Goal: Task Accomplishment & Management: Manage account settings

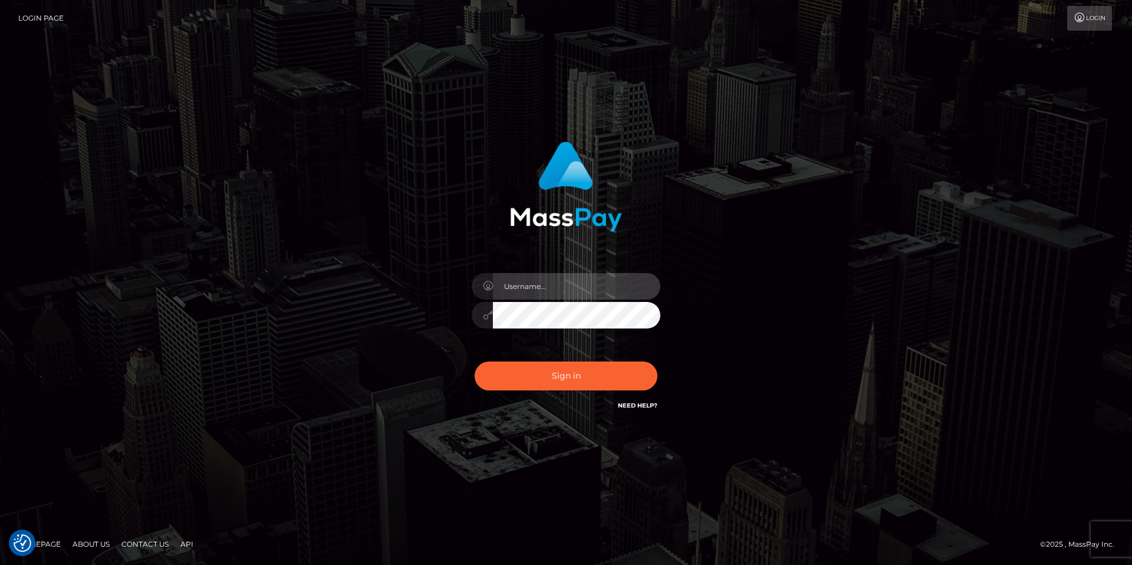
click at [571, 296] on input "text" at bounding box center [576, 286] width 167 height 27
type input "[EMAIL_ADDRESS][DOMAIN_NAME]"
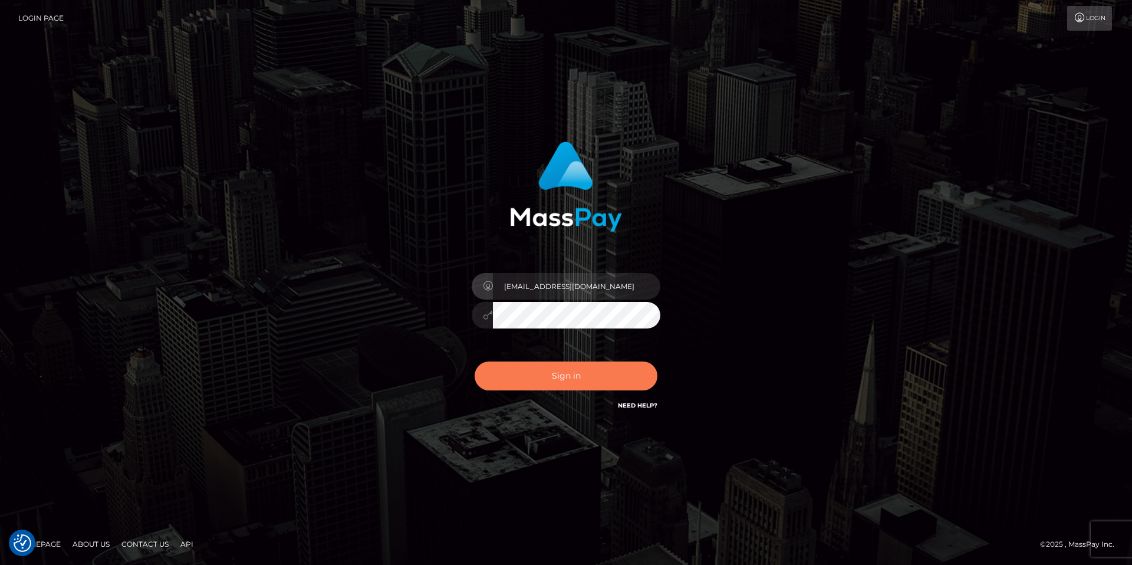
click at [565, 373] on button "Sign in" at bounding box center [566, 375] width 183 height 29
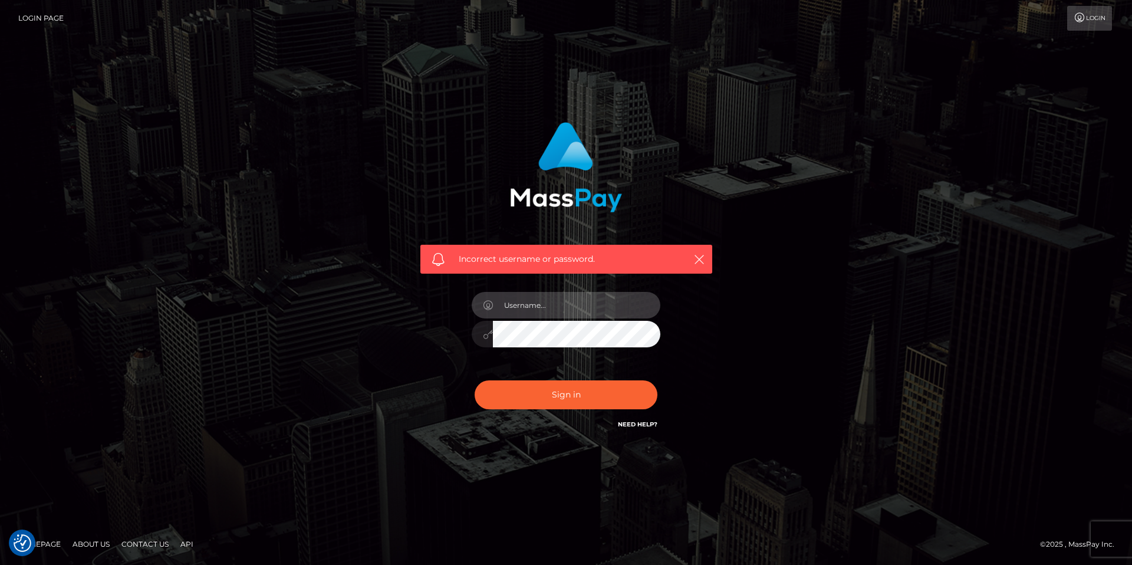
click at [562, 309] on input "text" at bounding box center [576, 305] width 167 height 27
type input "[EMAIL_ADDRESS][DOMAIN_NAME]"
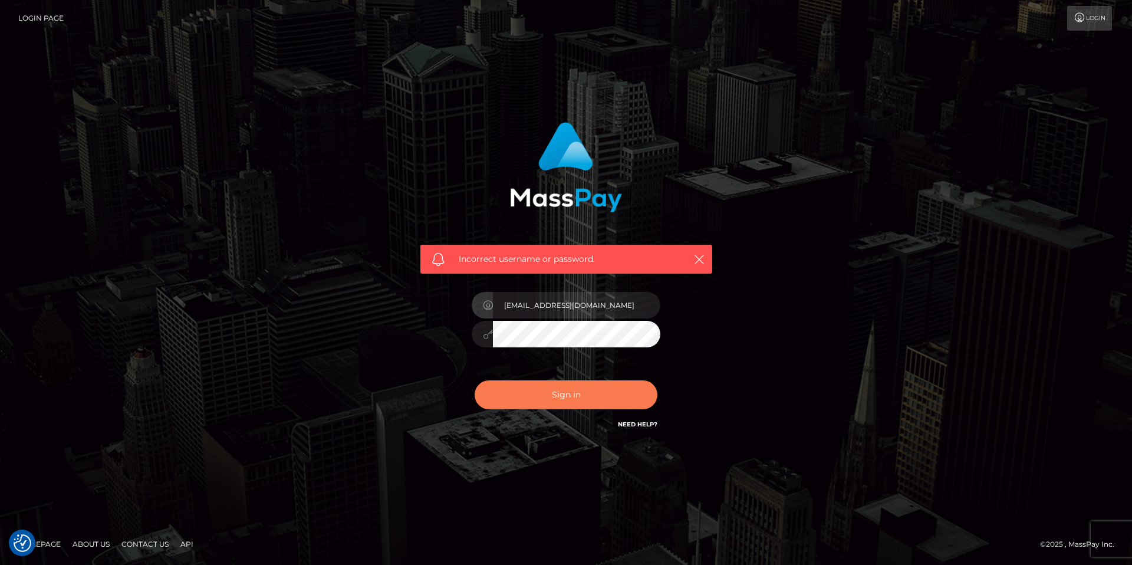
click at [572, 394] on button "Sign in" at bounding box center [566, 394] width 183 height 29
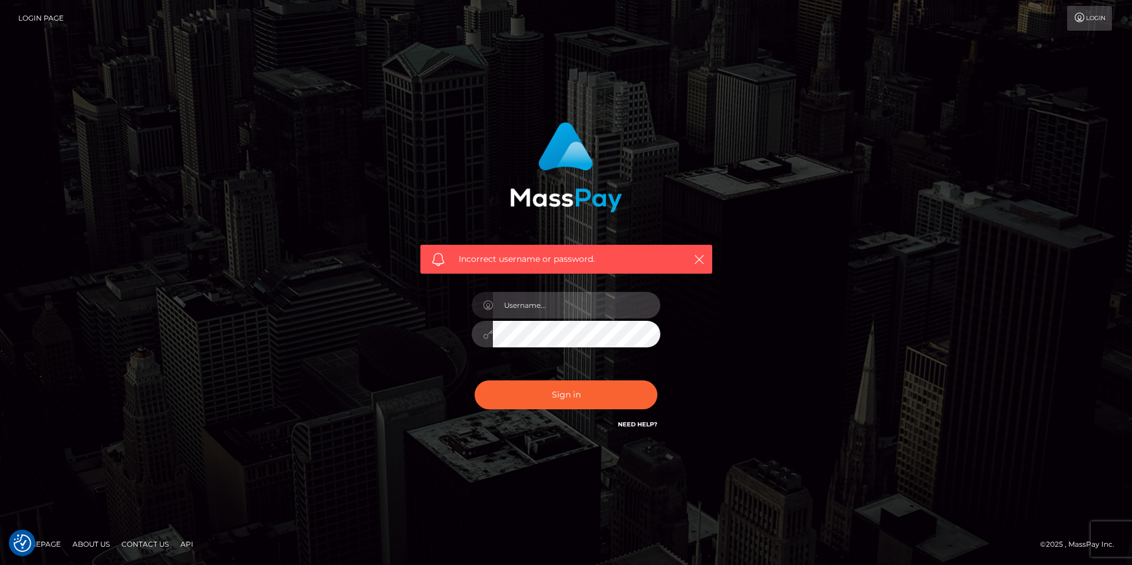
type input "[EMAIL_ADDRESS][DOMAIN_NAME]"
click at [1093, 24] on link "Login" at bounding box center [1089, 18] width 45 height 25
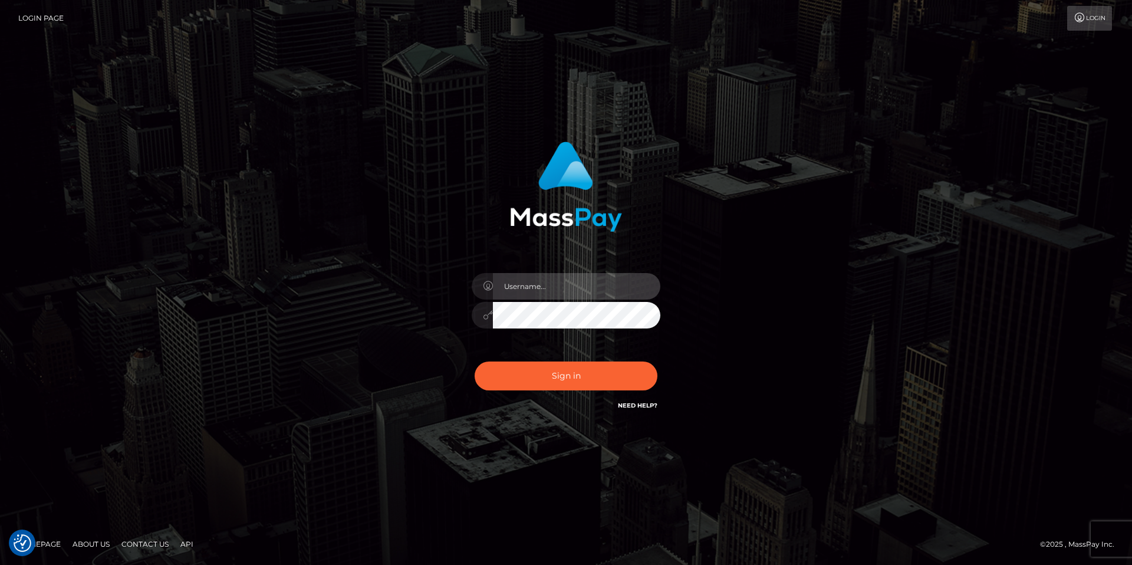
click at [552, 294] on input "text" at bounding box center [576, 286] width 167 height 27
type input "[EMAIL_ADDRESS][DOMAIN_NAME]"
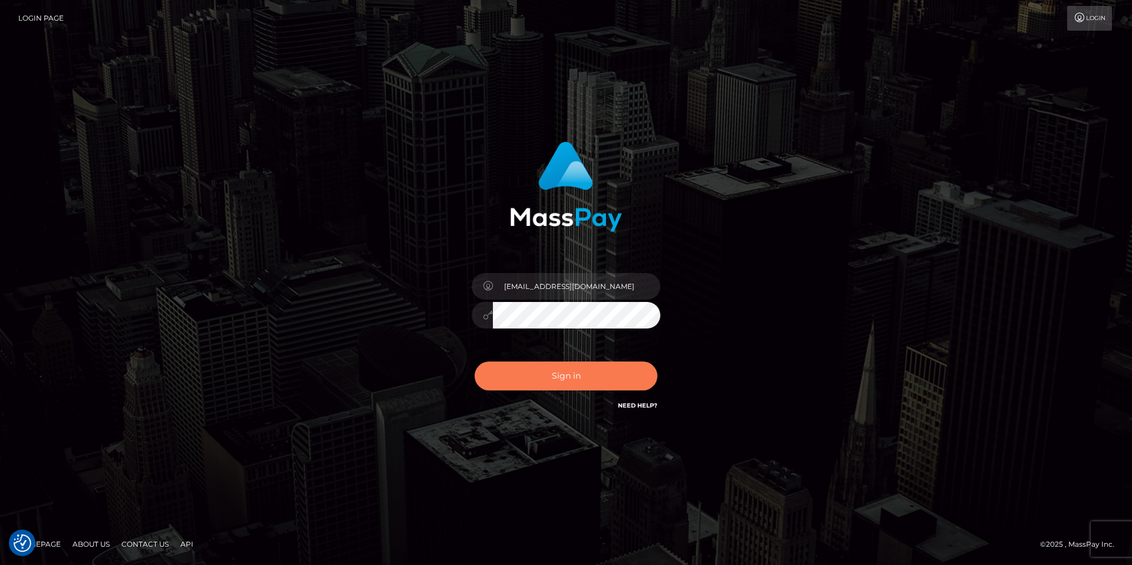
click at [558, 387] on button "Sign in" at bounding box center [566, 375] width 183 height 29
